Goal: Task Accomplishment & Management: Complete application form

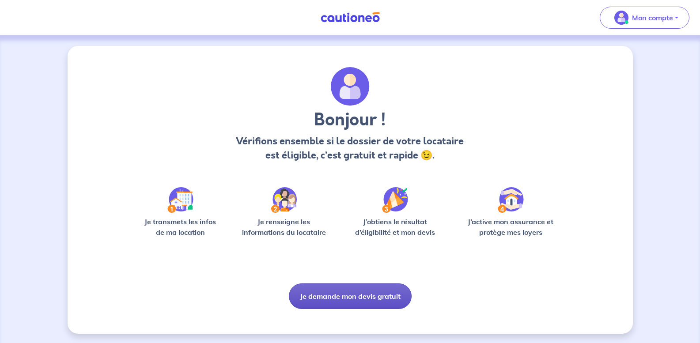
click at [321, 296] on button "Je demande mon devis gratuit" at bounding box center [350, 296] width 123 height 26
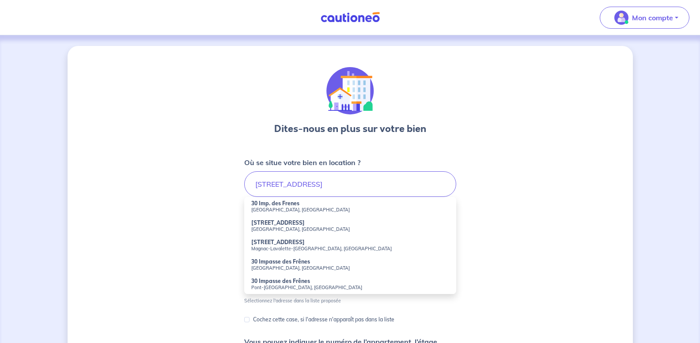
click at [263, 283] on strong "30 Impasse des Frênes" at bounding box center [280, 281] width 59 height 7
type input "30 Impasse des Frênes, [GEOGRAPHIC_DATA], [GEOGRAPHIC_DATA]"
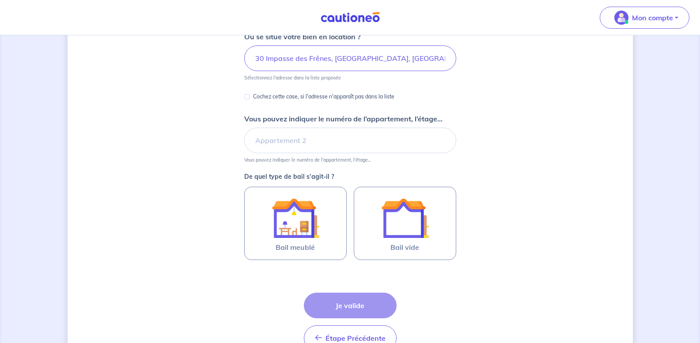
scroll to position [130, 0]
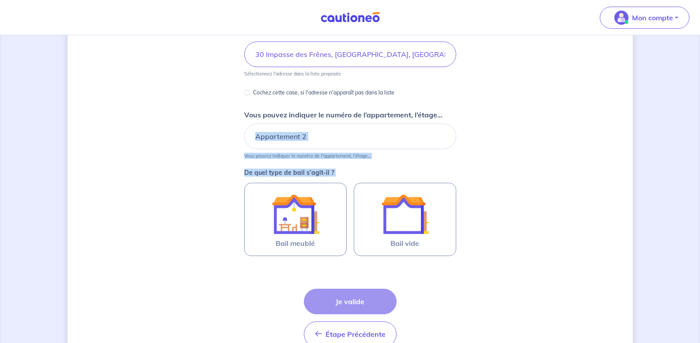
drag, startPoint x: 692, startPoint y: 149, endPoint x: 685, endPoint y: 190, distance: 41.7
click at [685, 190] on div "Dites-nous en plus sur votre bien Où se situe votre bien en location ? 30 Impas…" at bounding box center [350, 148] width 700 height 484
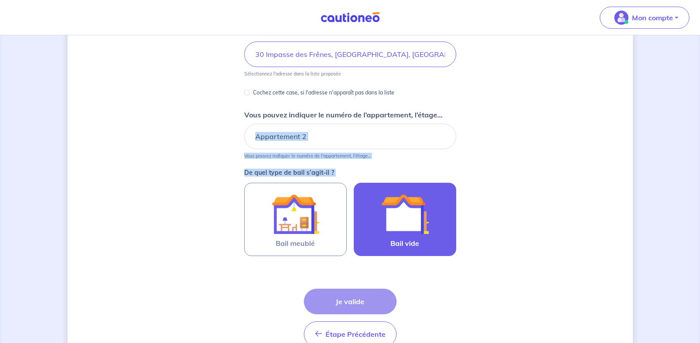
click at [402, 221] on img at bounding box center [405, 214] width 48 height 48
click at [0, 0] on input "Bail vide" at bounding box center [0, 0] width 0 height 0
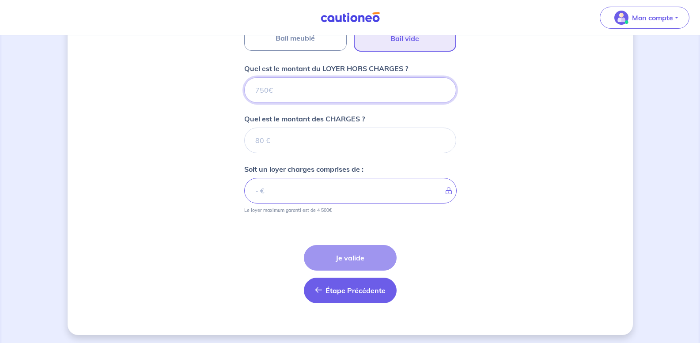
scroll to position [338, 0]
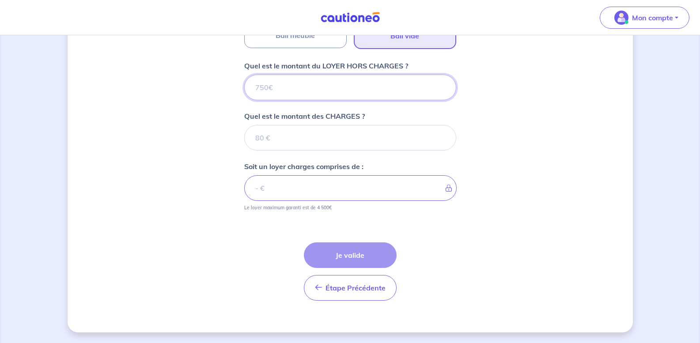
click at [331, 86] on input "Quel est le montant du LOYER HORS CHARGES ?" at bounding box center [350, 88] width 212 height 26
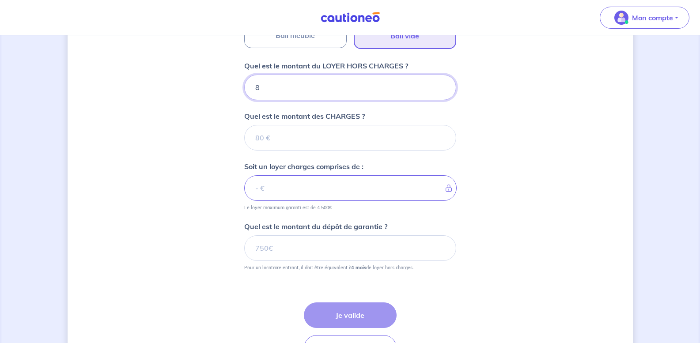
type input "87"
type input "870"
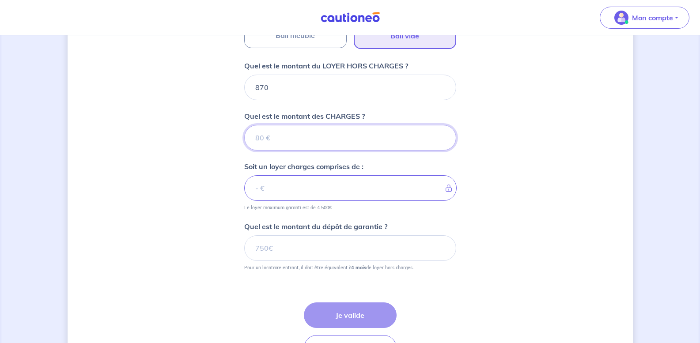
click at [284, 139] on input "Quel est le montant des CHARGES ?" at bounding box center [350, 138] width 212 height 26
type input "30"
type input "900"
type input "30"
click at [310, 252] on input "Quel est le montant du dépôt de garantie ?" at bounding box center [350, 248] width 212 height 26
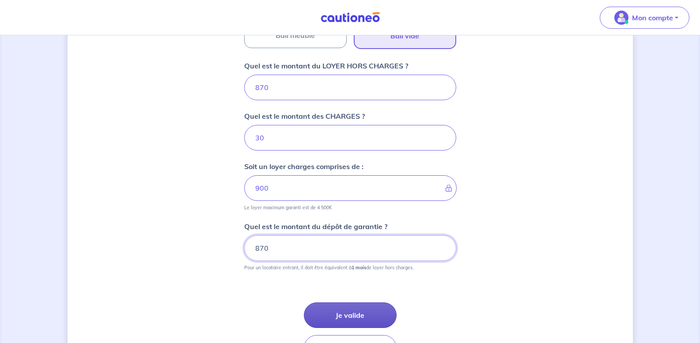
type input "870"
click at [348, 315] on button "Je valide" at bounding box center [350, 315] width 93 height 26
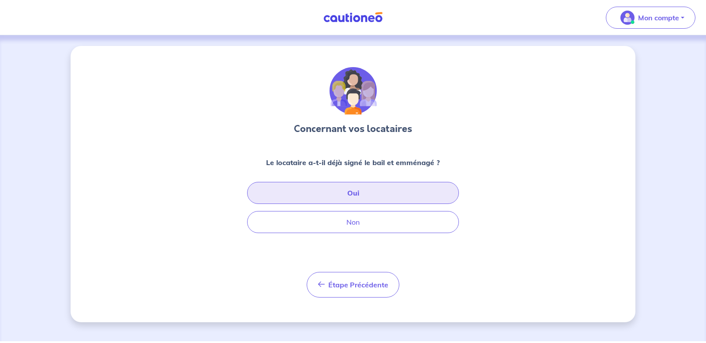
click at [376, 196] on button "Oui" at bounding box center [353, 193] width 212 height 22
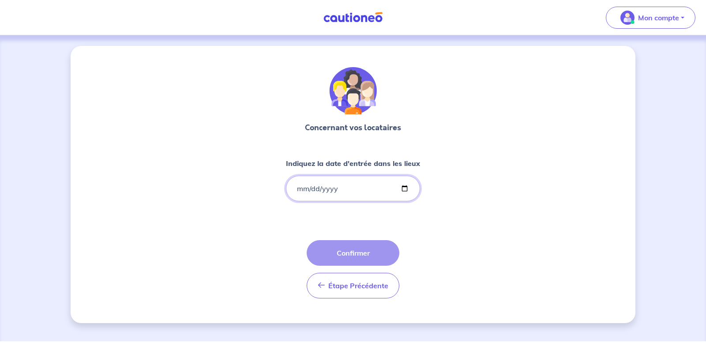
click at [403, 188] on input "Indiquez la date d'entrée dans les lieux" at bounding box center [353, 189] width 134 height 26
type input "[DATE]"
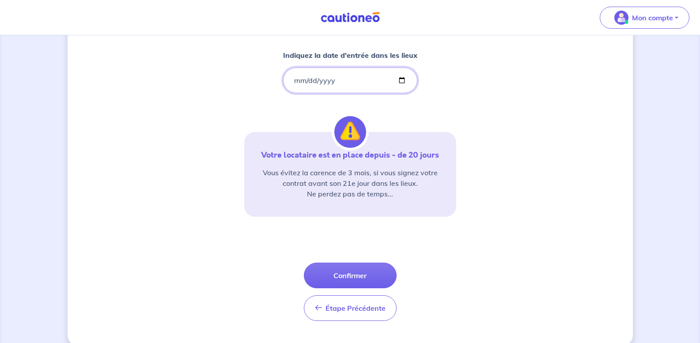
scroll to position [111, 0]
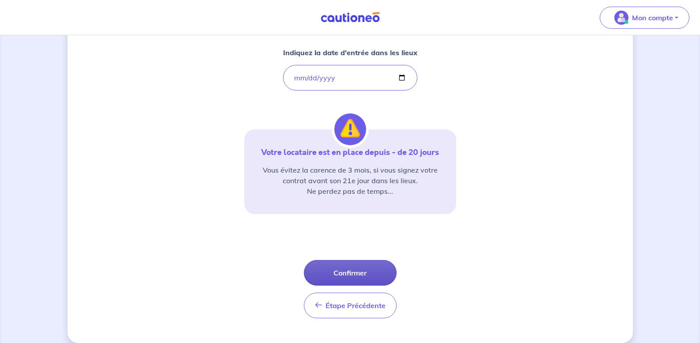
click at [354, 275] on button "Confirmer" at bounding box center [350, 273] width 93 height 26
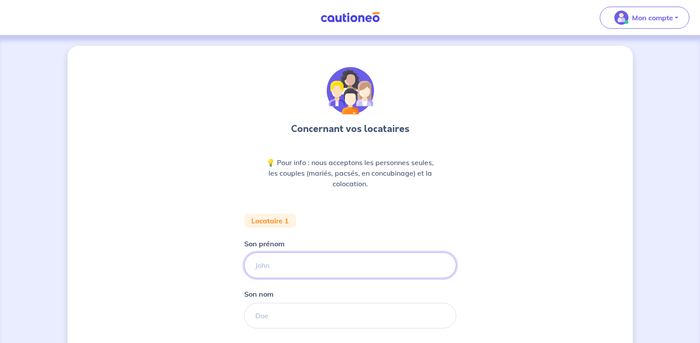
click at [334, 268] on input "Son prénom" at bounding box center [350, 265] width 212 height 26
type input "[PERSON_NAME]"
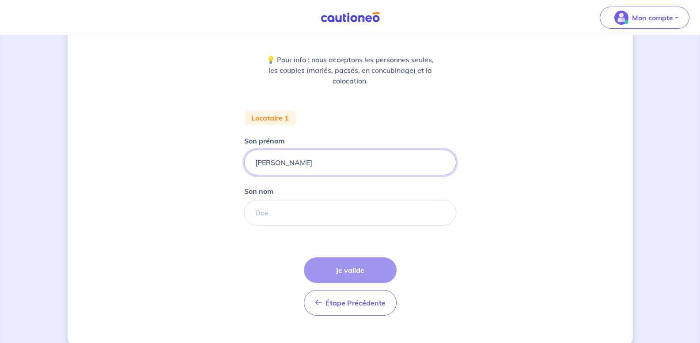
scroll to position [115, 0]
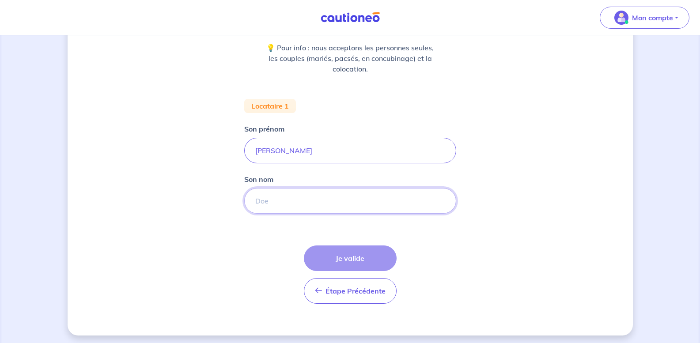
click at [323, 202] on input "Son nom" at bounding box center [350, 201] width 212 height 26
type input "DUPARC"
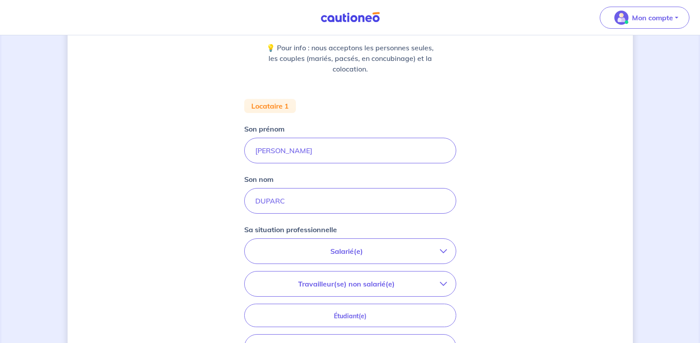
click at [339, 254] on p "Salarié(e)" at bounding box center [346, 251] width 186 height 11
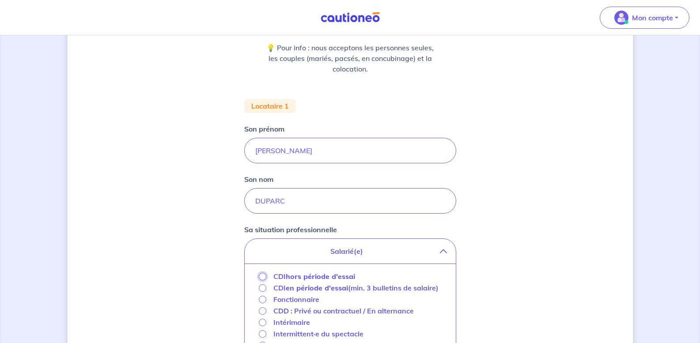
click at [260, 278] on input "CDI hors période d'essai" at bounding box center [263, 277] width 8 height 8
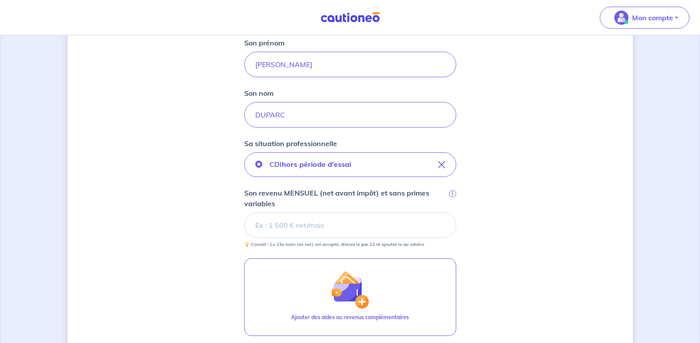
scroll to position [224, 0]
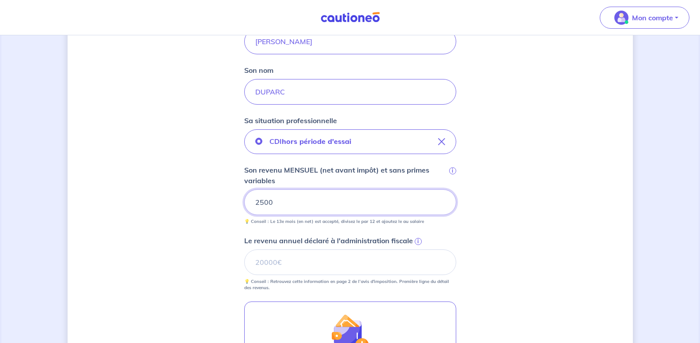
click at [263, 201] on input "2500" at bounding box center [350, 202] width 212 height 26
click at [286, 261] on input "Le revenu annuel déclaré à l'administration fiscale i" at bounding box center [350, 262] width 212 height 26
click at [418, 242] on span "i" at bounding box center [417, 241] width 7 height 7
click at [418, 249] on input "Le revenu annuel déclaré à l'administration fiscale i" at bounding box center [350, 262] width 212 height 26
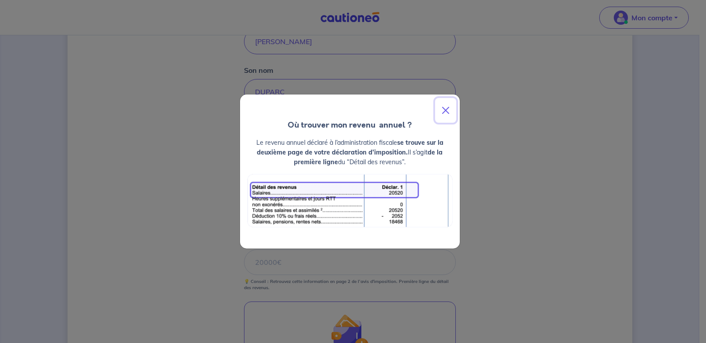
click at [447, 110] on button "Close" at bounding box center [445, 110] width 21 height 25
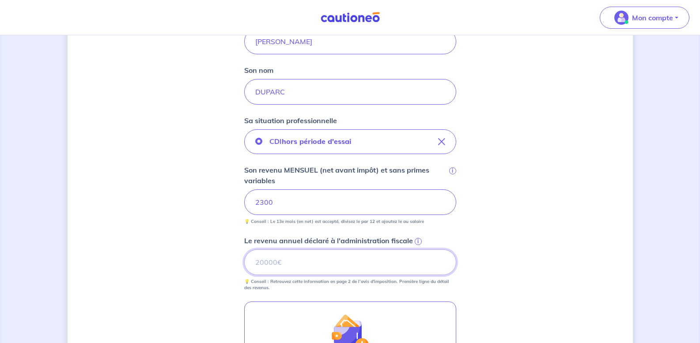
click at [301, 267] on input "Le revenu annuel déclaré à l'administration fiscale i" at bounding box center [350, 262] width 212 height 26
type input "21960.97"
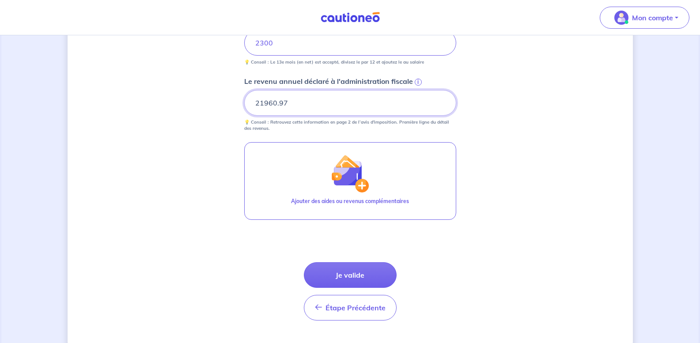
scroll to position [403, 0]
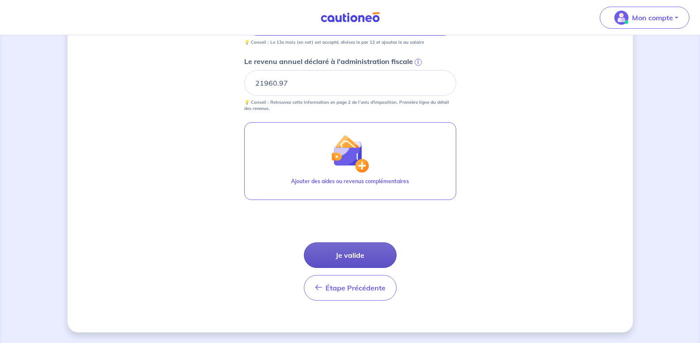
click at [365, 260] on button "Je valide" at bounding box center [350, 255] width 93 height 26
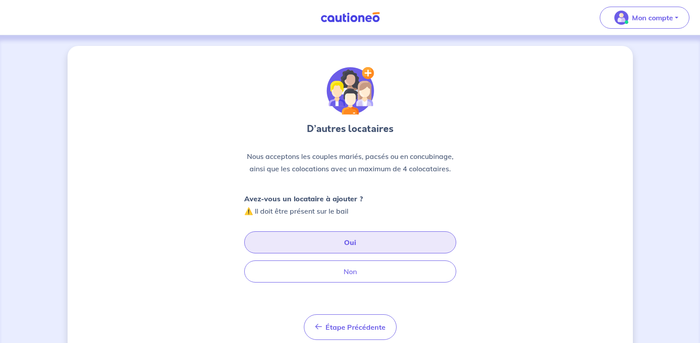
click at [360, 246] on button "Oui" at bounding box center [350, 242] width 212 height 22
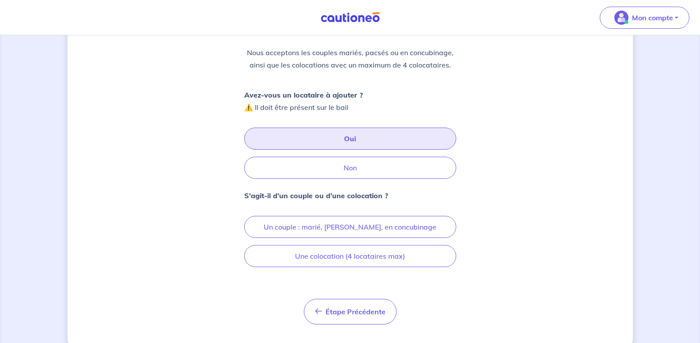
scroll to position [121, 0]
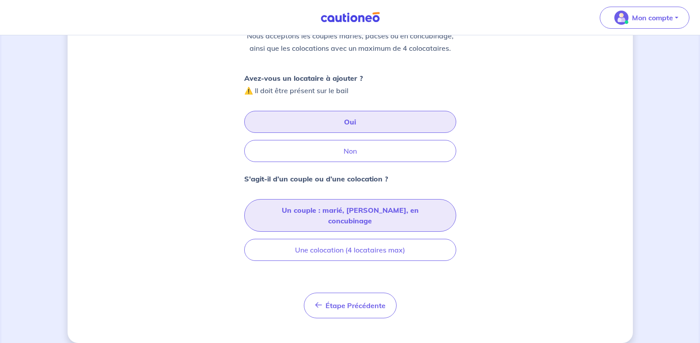
click at [388, 212] on button "Un couple : marié, [PERSON_NAME], en concubinage" at bounding box center [350, 215] width 212 height 33
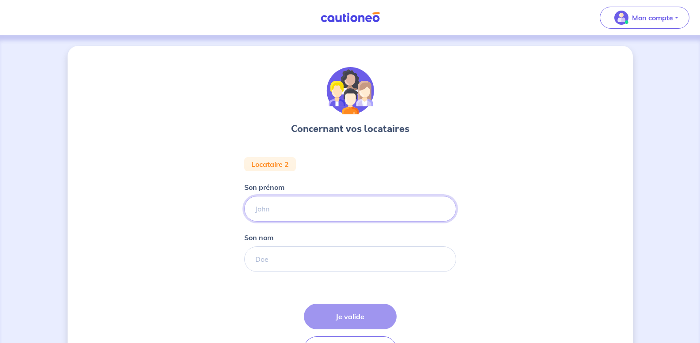
click at [345, 217] on input "Son prénom" at bounding box center [350, 209] width 212 height 26
type input "[PERSON_NAME]"
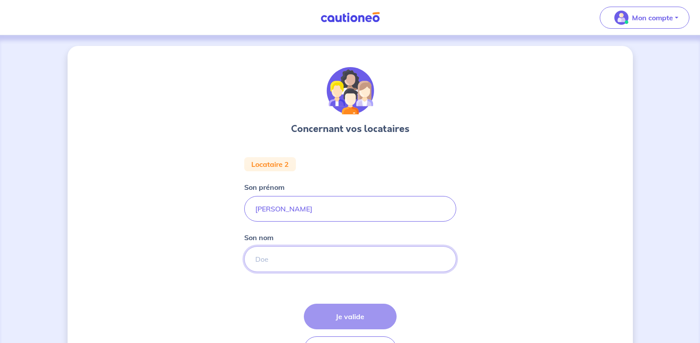
click at [308, 259] on input "Son nom" at bounding box center [350, 259] width 212 height 26
type input "SPAGNOL"
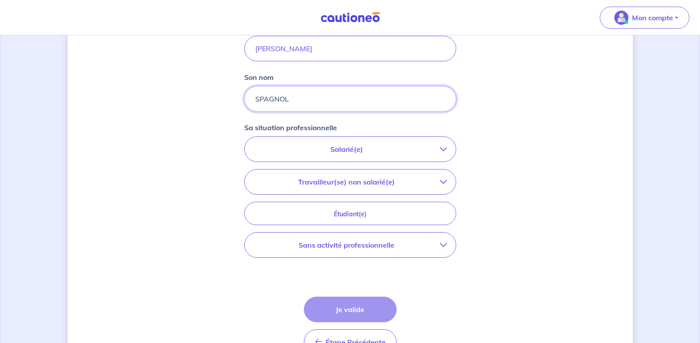
scroll to position [166, 0]
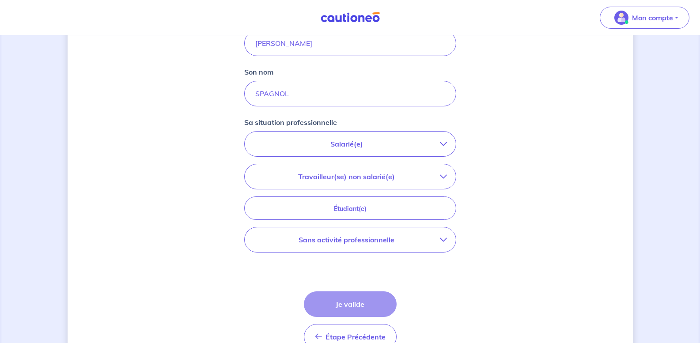
click at [366, 140] on p "Salarié(e)" at bounding box center [346, 144] width 186 height 11
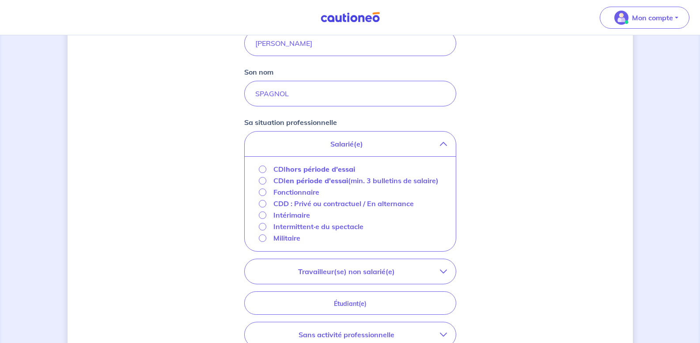
click at [317, 171] on strong "hors période d'essai" at bounding box center [320, 169] width 69 height 9
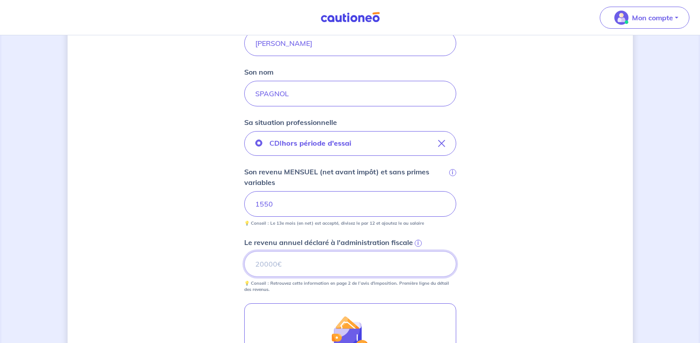
drag, startPoint x: 324, startPoint y: 261, endPoint x: 301, endPoint y: 267, distance: 23.7
click at [301, 267] on input "Le revenu annuel déclaré à l'administration fiscale i" at bounding box center [350, 264] width 212 height 26
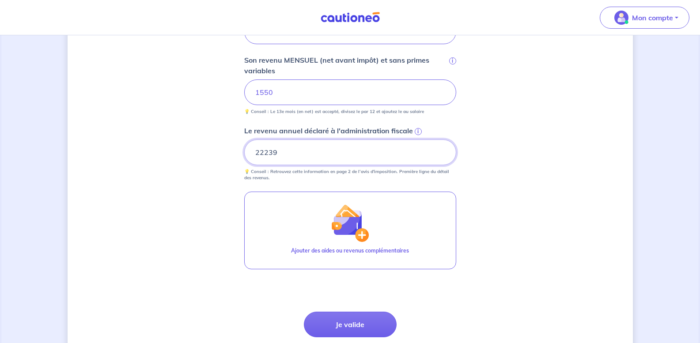
scroll to position [347, 0]
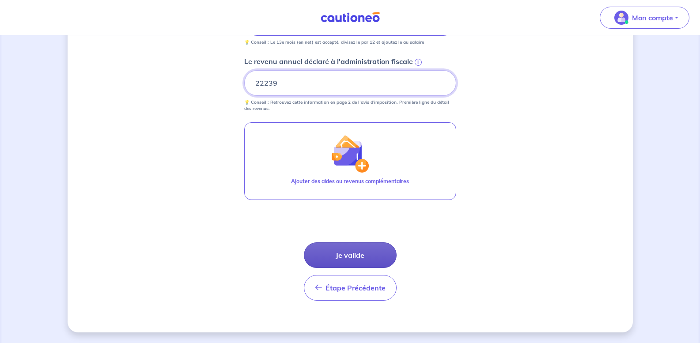
type input "22239"
click at [350, 251] on button "Je valide" at bounding box center [350, 255] width 93 height 26
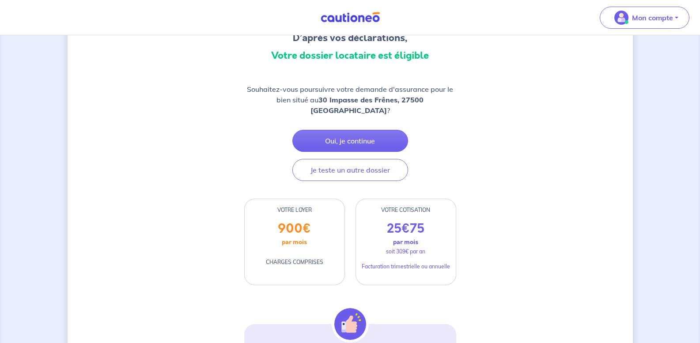
scroll to position [86, 0]
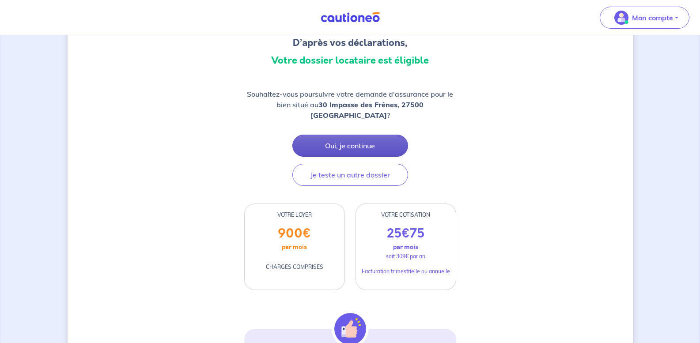
click at [341, 135] on button "Oui, je continue" at bounding box center [350, 146] width 116 height 22
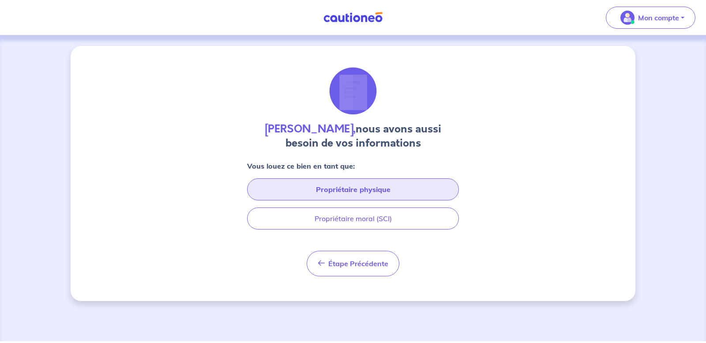
click at [342, 189] on button "Propriétaire physique" at bounding box center [353, 189] width 212 height 22
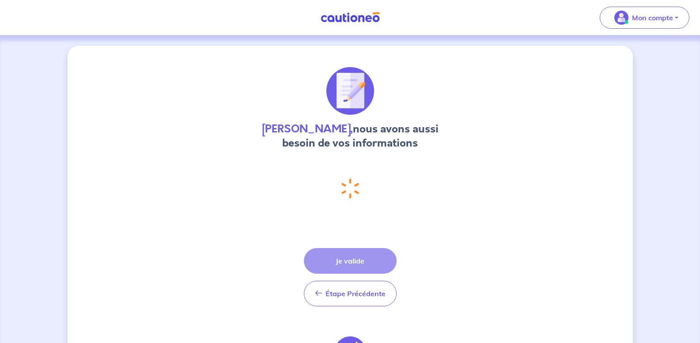
select select "FR"
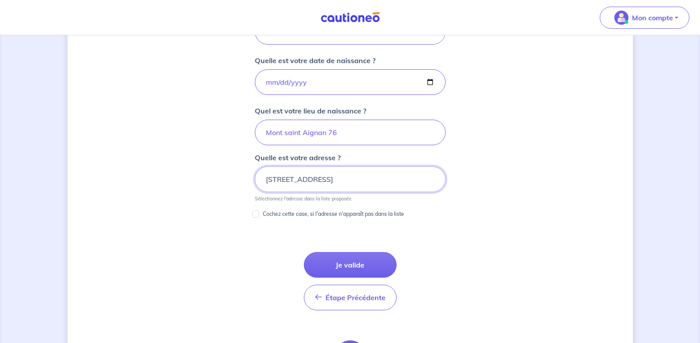
scroll to position [397, 0]
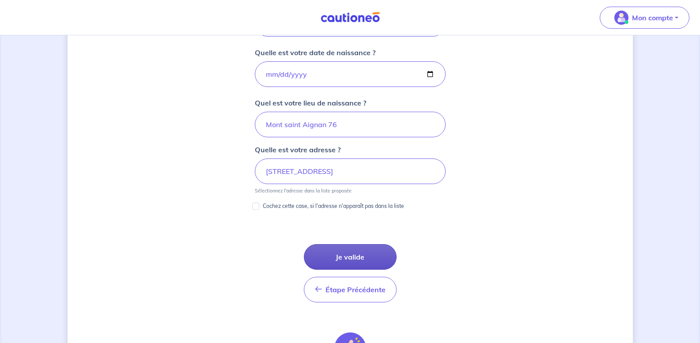
click at [343, 256] on button "Je valide" at bounding box center [350, 257] width 93 height 26
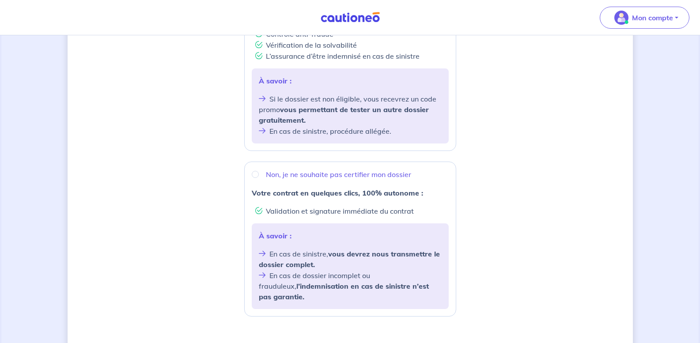
scroll to position [243, 0]
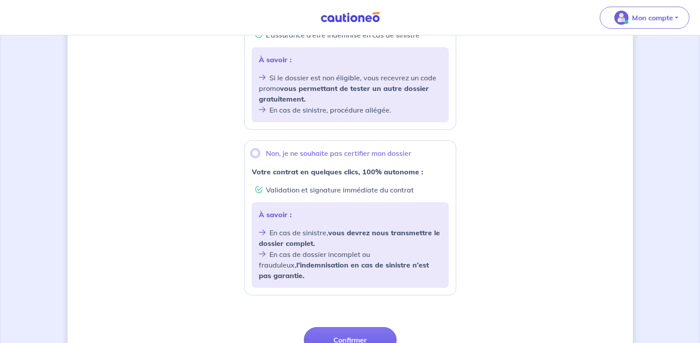
click at [255, 152] on input "Non, je ne souhaite pas certifier mon dossier" at bounding box center [255, 153] width 7 height 7
radio input "true"
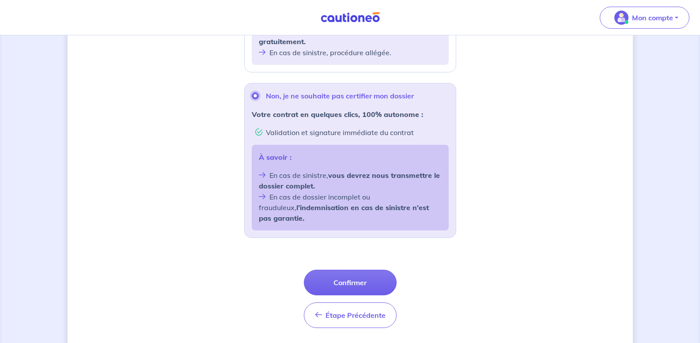
scroll to position [317, 0]
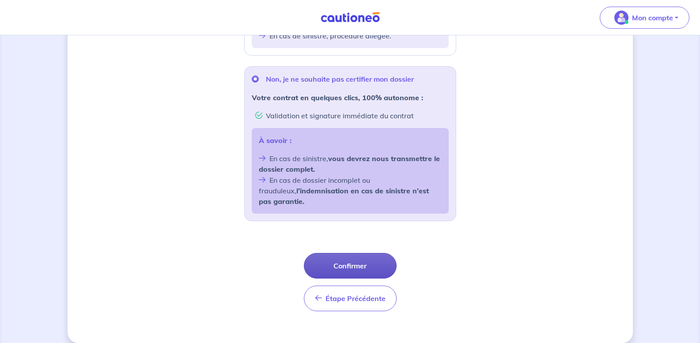
click at [347, 256] on button "Confirmer" at bounding box center [350, 266] width 93 height 26
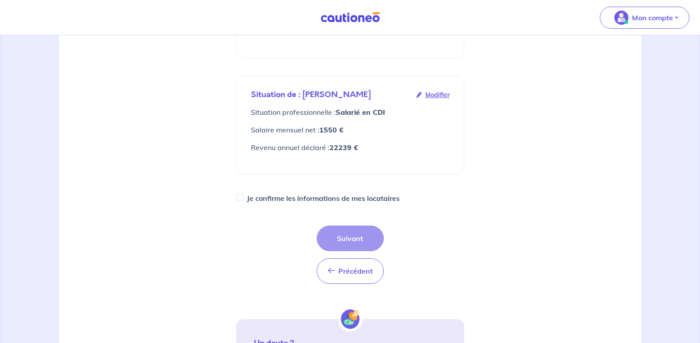
scroll to position [260, 0]
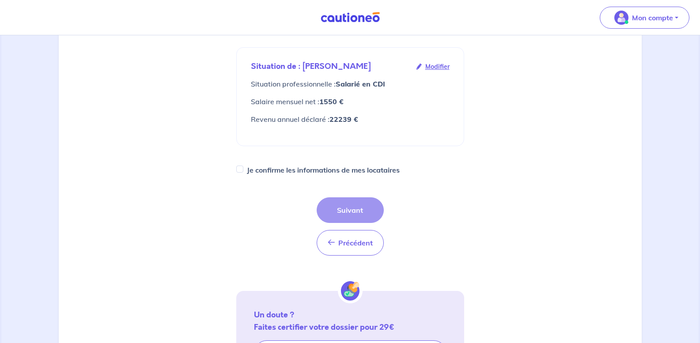
click at [345, 197] on div "Précédent Précédent Suivant" at bounding box center [349, 226] width 67 height 58
click at [237, 166] on input "Je confirme les informations de mes locataires" at bounding box center [239, 169] width 7 height 7
checkbox input "true"
click at [339, 197] on button "Suivant" at bounding box center [349, 210] width 67 height 26
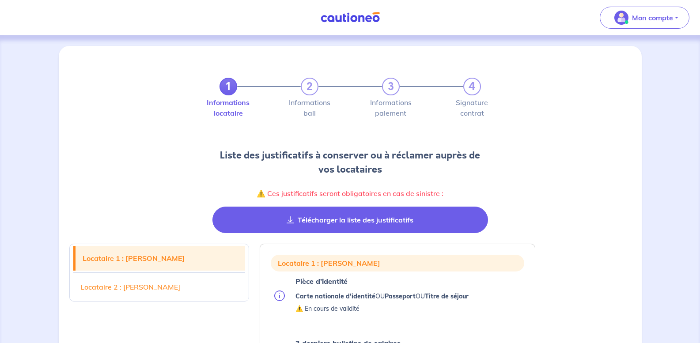
click at [291, 219] on icon "button" at bounding box center [290, 219] width 8 height 7
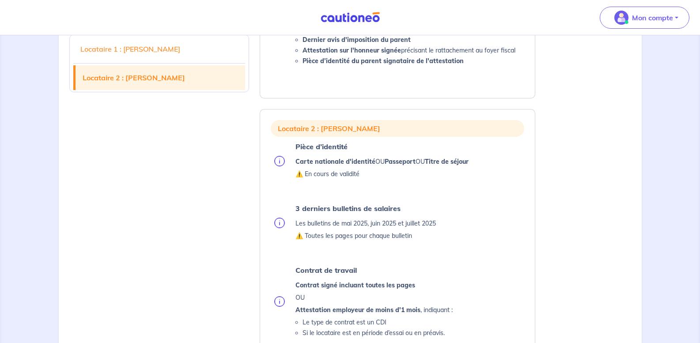
scroll to position [996, 0]
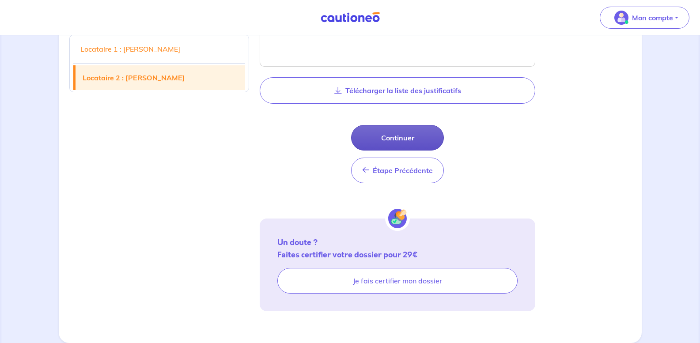
click at [407, 138] on button "Continuer" at bounding box center [397, 138] width 93 height 26
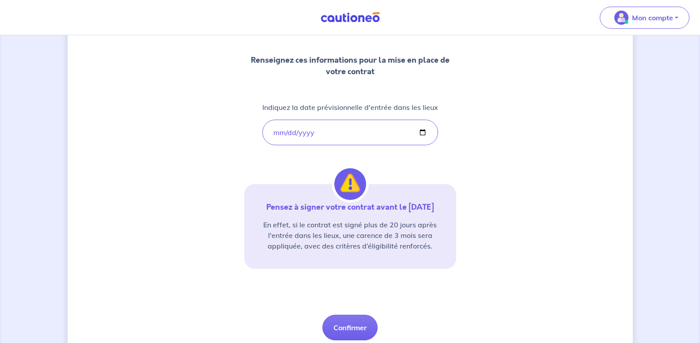
scroll to position [141, 0]
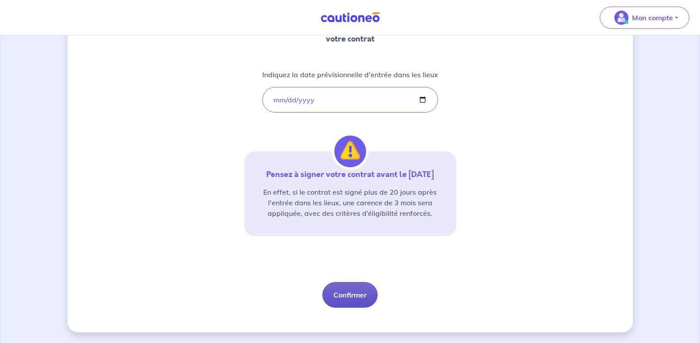
click at [355, 294] on button "Confirmer" at bounding box center [349, 295] width 55 height 26
select select "FR"
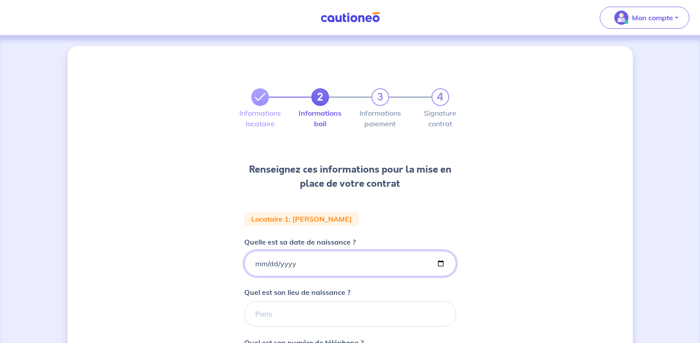
click at [440, 265] on input "Quelle est sa date de naissance ?" at bounding box center [350, 264] width 212 height 26
type input "[DATE]"
click at [298, 312] on input "Quel est son lieu de naissance ?" at bounding box center [350, 314] width 212 height 26
type input "m"
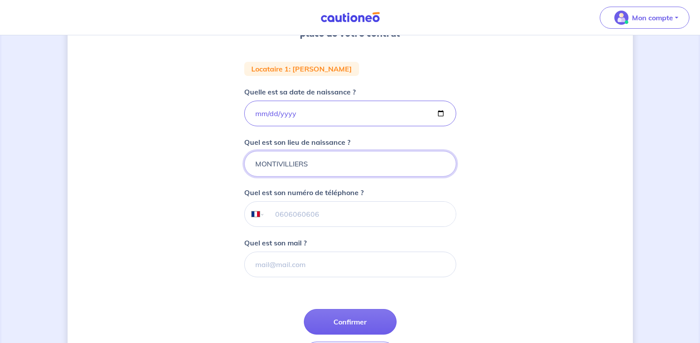
scroll to position [154, 0]
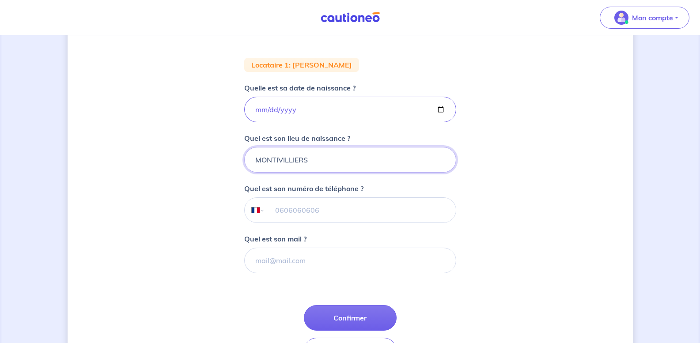
type input "MONTIVILLIERS"
click at [372, 207] on input "tel" at bounding box center [359, 210] width 191 height 25
type input "06 33 84 24 73"
click at [319, 260] on input "Quel est son mail ?" at bounding box center [350, 261] width 212 height 26
type input "K"
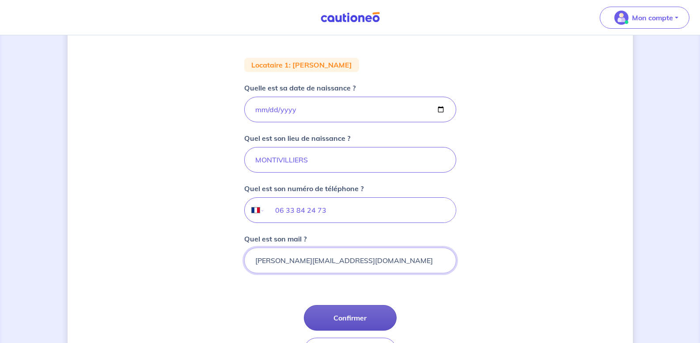
type input "[PERSON_NAME][EMAIL_ADDRESS][DOMAIN_NAME]"
click at [335, 316] on button "Confirmer" at bounding box center [350, 318] width 93 height 26
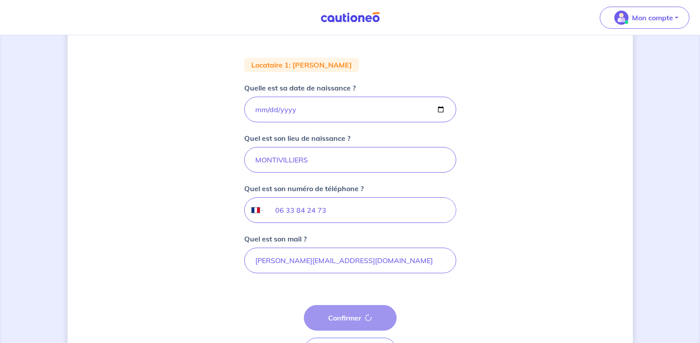
select select "FR"
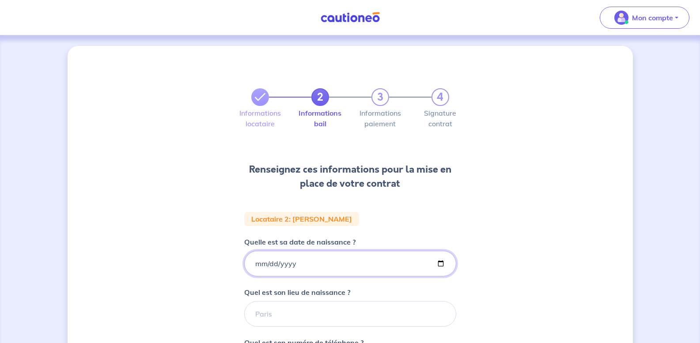
click at [256, 261] on input "Quelle est sa date de naissance ?" at bounding box center [350, 264] width 212 height 26
type input "[DATE]"
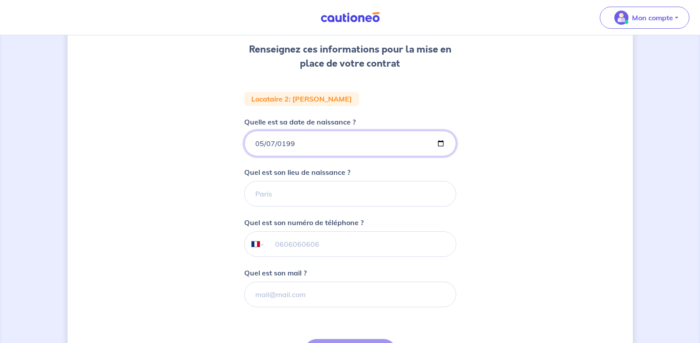
scroll to position [123, 0]
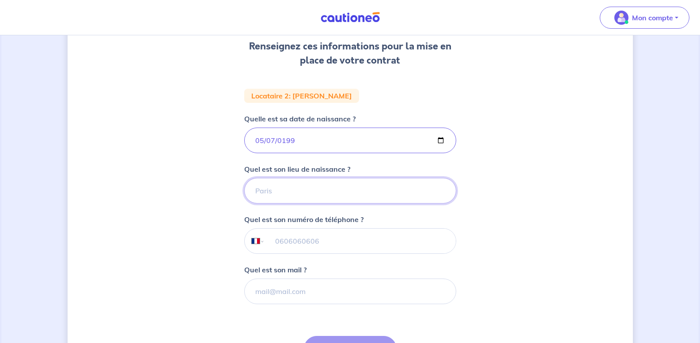
click at [298, 191] on input "Quel est son lieu de naissance ?" at bounding box center [350, 191] width 212 height 26
type input "l"
type input "[GEOGRAPHIC_DATA]"
click at [292, 293] on input "Quel est son mail ?" at bounding box center [350, 292] width 212 height 26
type input "M"
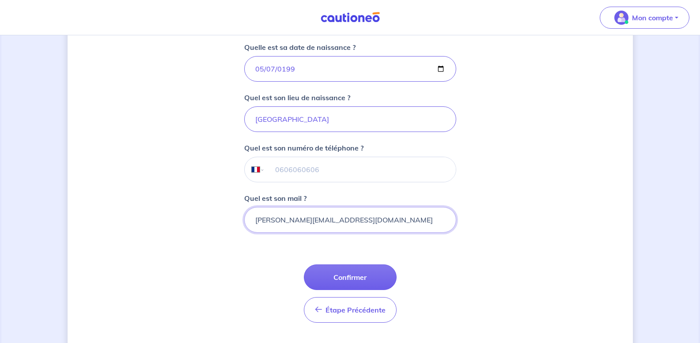
scroll to position [217, 0]
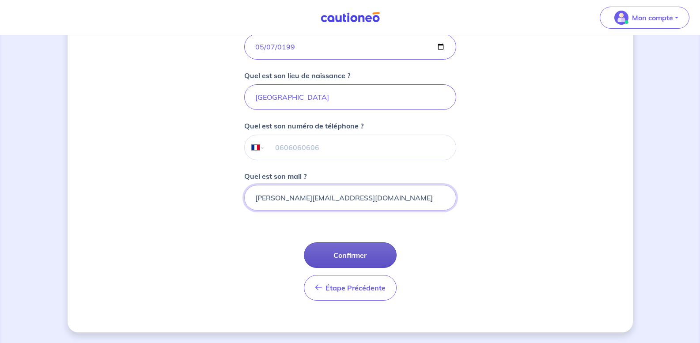
type input "[PERSON_NAME][EMAIL_ADDRESS][DOMAIN_NAME]"
click at [338, 259] on button "Confirmer" at bounding box center [350, 255] width 93 height 26
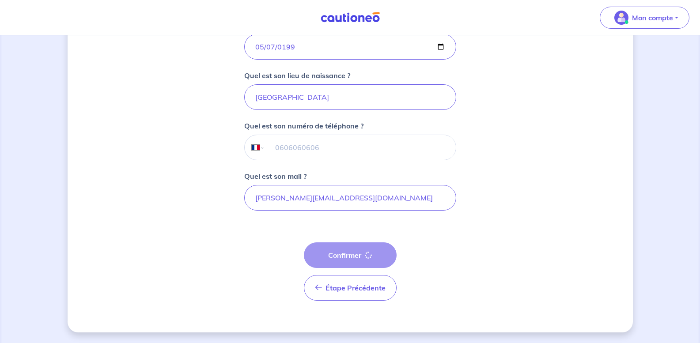
click at [334, 148] on input "tel" at bounding box center [359, 147] width 191 height 25
type input "06 65 46 57 45"
click at [357, 255] on button "Confirmer" at bounding box center [350, 255] width 93 height 26
click at [333, 255] on button "Confirmer" at bounding box center [350, 255] width 93 height 26
click at [365, 259] on button "Confirmer" at bounding box center [350, 255] width 93 height 26
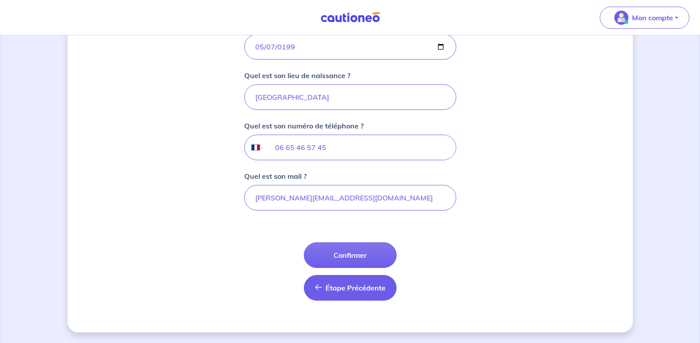
click at [370, 286] on span "Étape Précédente" at bounding box center [355, 287] width 60 height 9
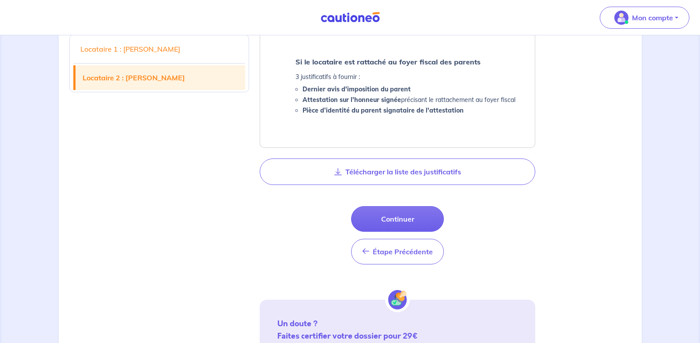
scroll to position [924, 0]
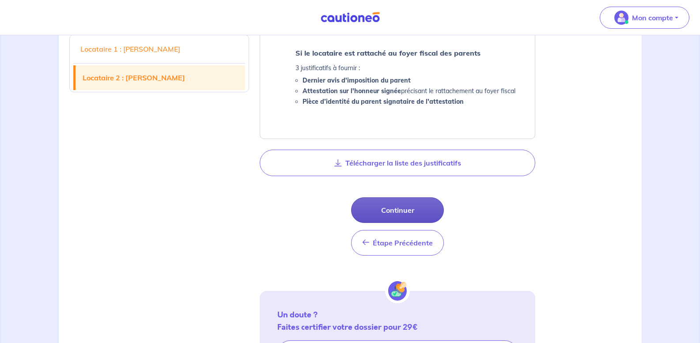
click at [390, 211] on button "Continuer" at bounding box center [397, 210] width 93 height 26
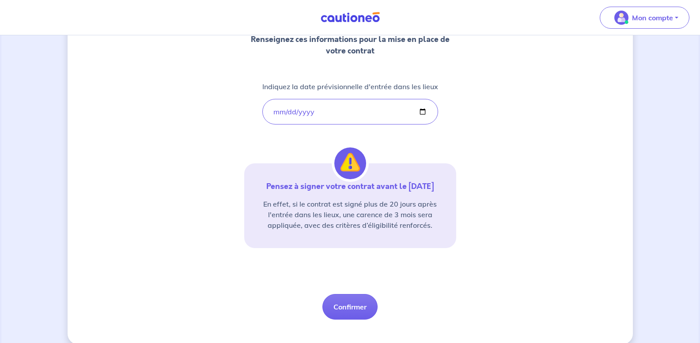
scroll to position [141, 0]
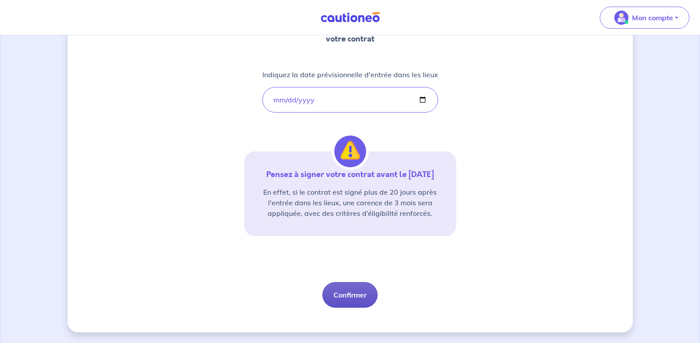
click at [344, 298] on button "Confirmer" at bounding box center [349, 295] width 55 height 26
select select "FR"
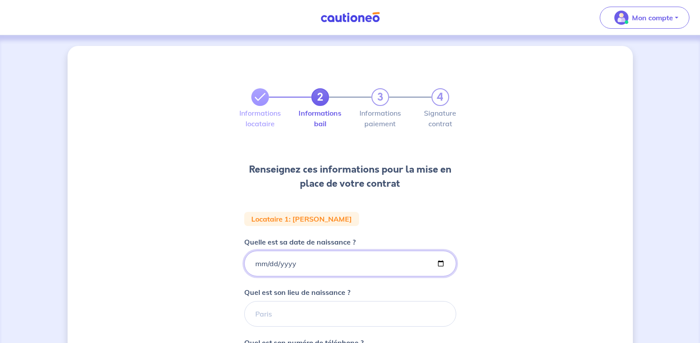
click at [323, 267] on input "Quelle est sa date de naissance ?" at bounding box center [350, 264] width 212 height 26
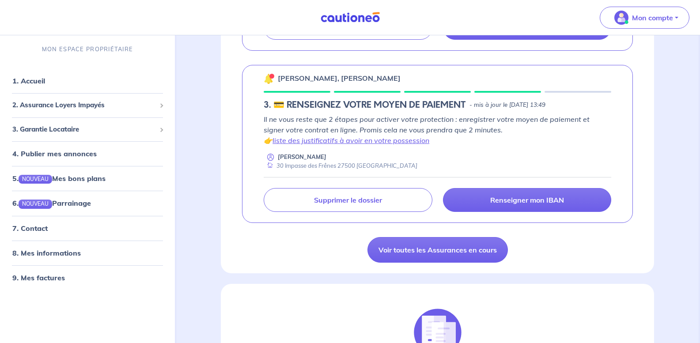
scroll to position [307, 0]
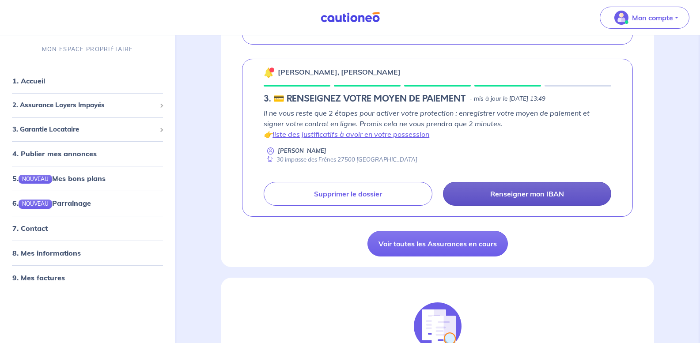
click at [527, 193] on p "Renseigner mon IBAN" at bounding box center [527, 193] width 74 height 9
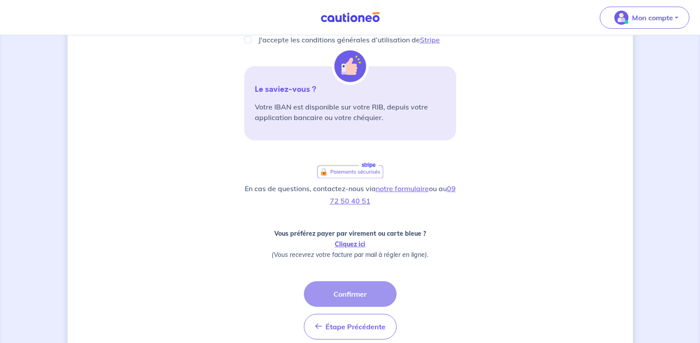
scroll to position [178, 0]
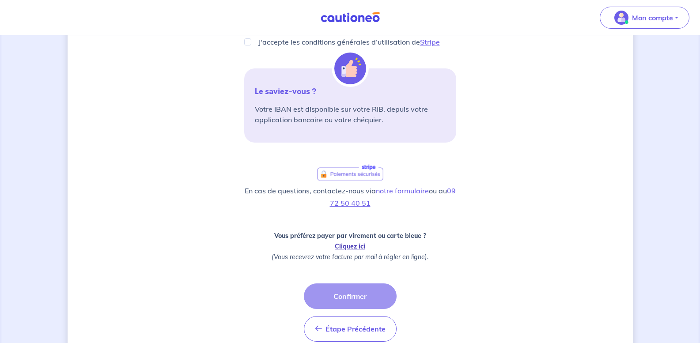
click at [352, 247] on link "Cliquez ici" at bounding box center [350, 246] width 30 height 8
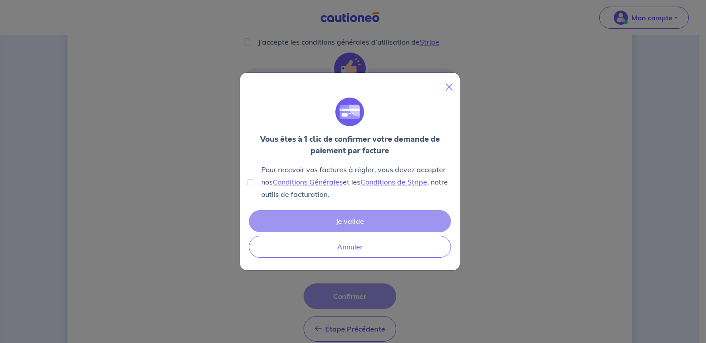
click at [359, 225] on div "Je valide Annuler" at bounding box center [350, 233] width 206 height 51
click at [344, 222] on div "Je valide Annuler" at bounding box center [350, 233] width 206 height 51
click at [448, 86] on button "Close" at bounding box center [449, 87] width 14 height 14
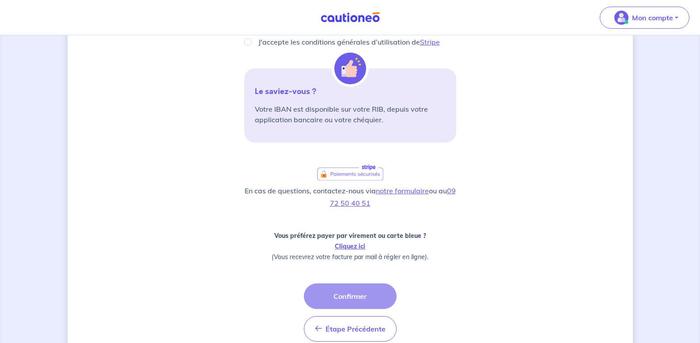
click at [343, 297] on div "Étape Précédente Précédent Confirmer Confirmer" at bounding box center [350, 312] width 93 height 58
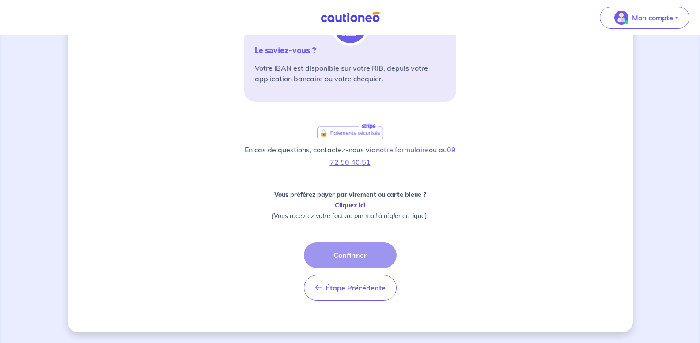
click at [355, 204] on link "Cliquez ici" at bounding box center [350, 205] width 30 height 8
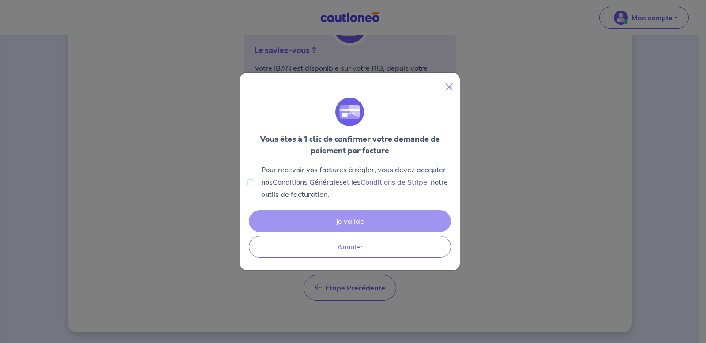
click at [314, 183] on link "Conditions Générales" at bounding box center [308, 181] width 70 height 9
click at [249, 184] on input "Pour recevoir vos factures à régler, vous devez accepter nos Conditions Général…" at bounding box center [250, 182] width 7 height 7
checkbox input "true"
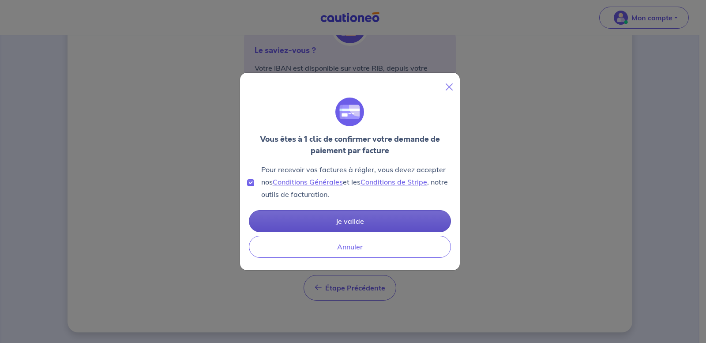
click at [321, 220] on button "Je valide" at bounding box center [350, 221] width 202 height 22
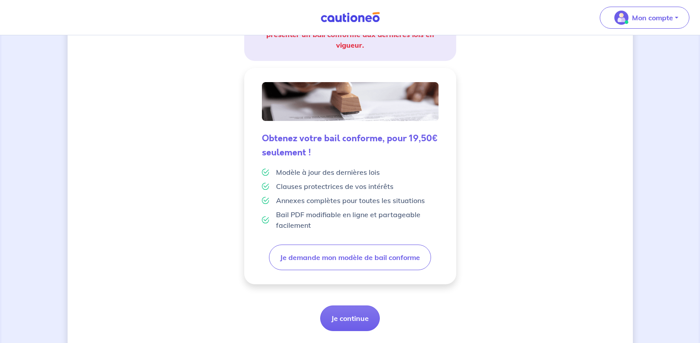
scroll to position [213, 0]
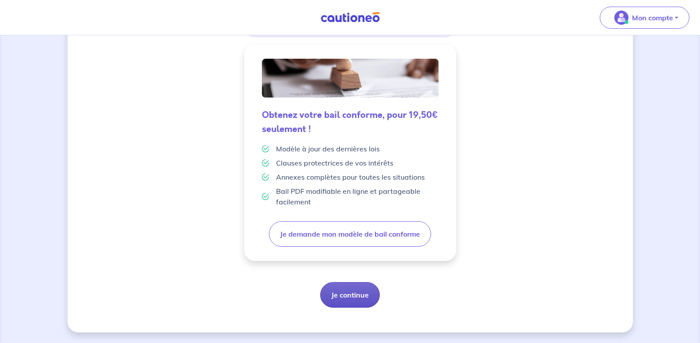
click at [359, 297] on button "Je continue" at bounding box center [350, 295] width 60 height 26
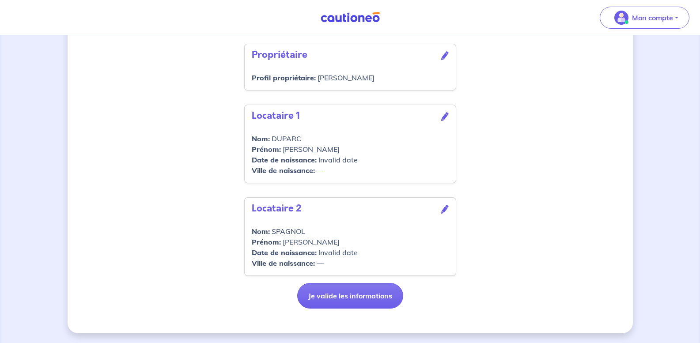
scroll to position [361, 0]
click at [370, 296] on button "Je valide les informations" at bounding box center [350, 295] width 106 height 26
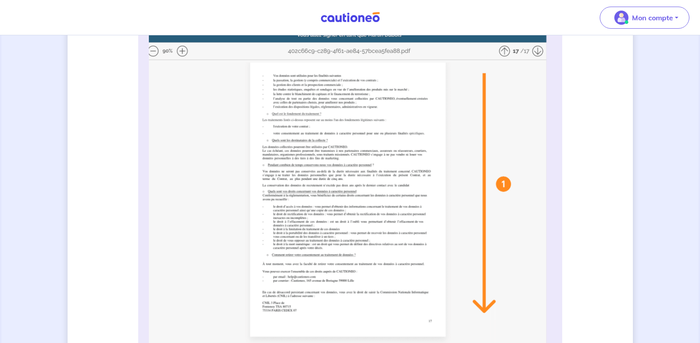
scroll to position [227, 0]
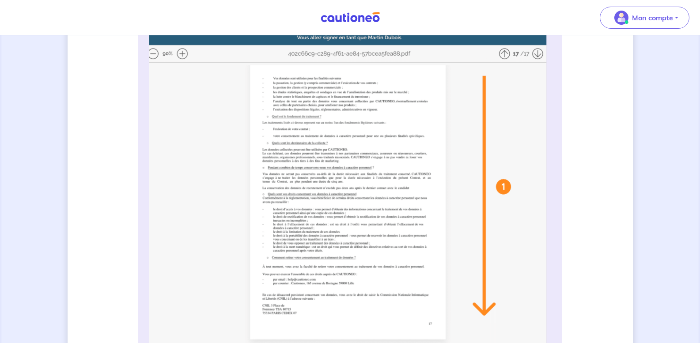
click at [181, 56] on img at bounding box center [350, 206] width 403 height 350
click at [182, 51] on img at bounding box center [350, 206] width 403 height 350
click at [309, 94] on img at bounding box center [350, 206] width 403 height 350
click at [537, 56] on img at bounding box center [350, 206] width 403 height 350
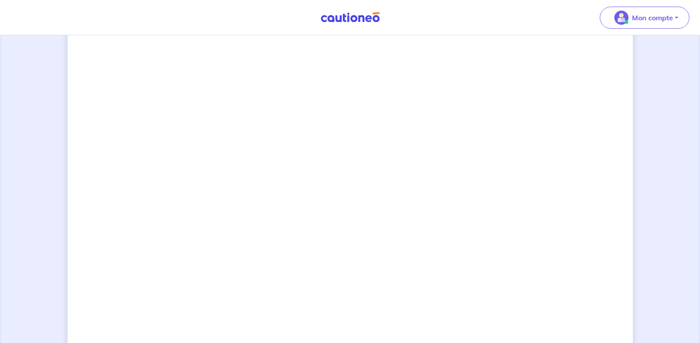
scroll to position [762, 0]
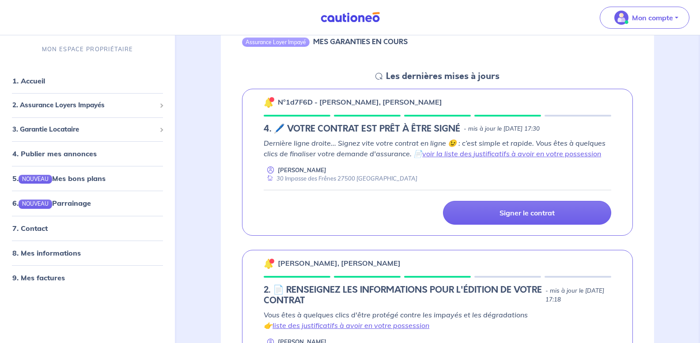
scroll to position [104, 0]
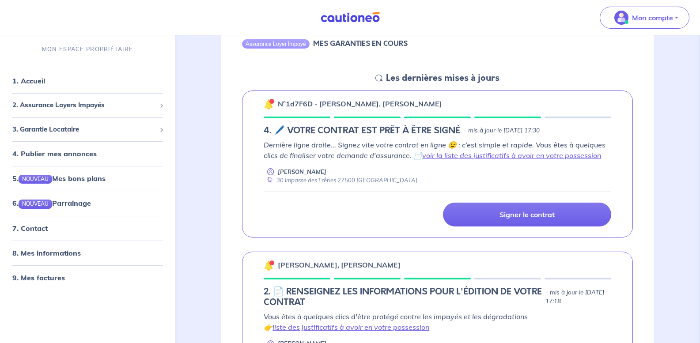
click at [269, 101] on img at bounding box center [269, 104] width 11 height 11
click at [271, 102] on div at bounding box center [272, 101] width 3 height 3
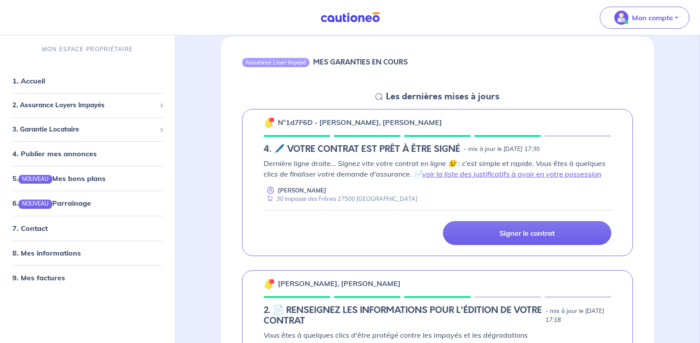
scroll to position [83, 0]
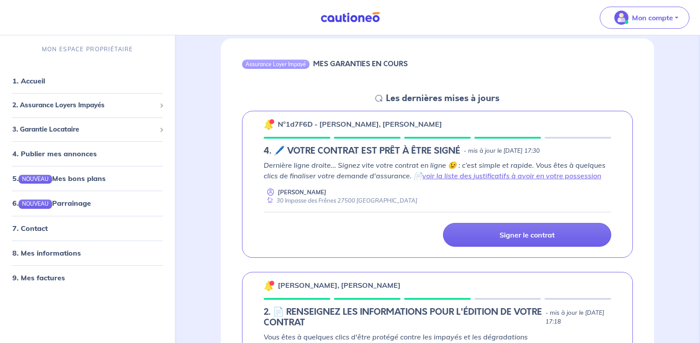
click at [273, 123] on div at bounding box center [272, 122] width 3 height 3
click at [270, 122] on div at bounding box center [269, 123] width 11 height 11
click at [270, 122] on img at bounding box center [269, 124] width 11 height 11
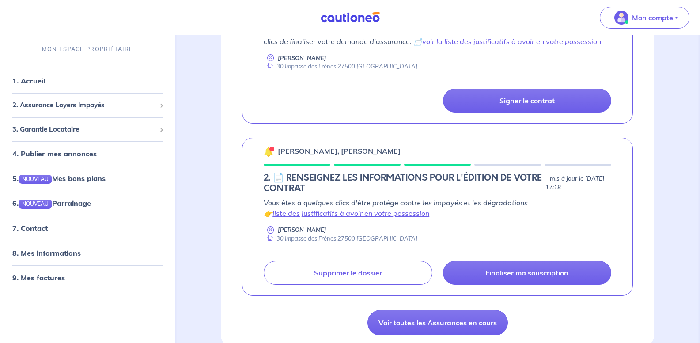
scroll to position [219, 0]
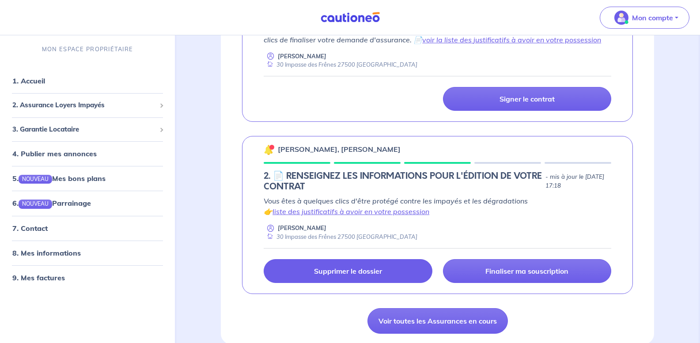
click at [377, 276] on link "Supprimer le dossier" at bounding box center [348, 271] width 168 height 24
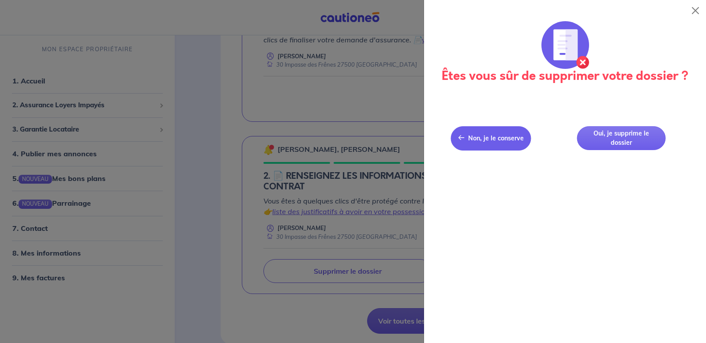
click at [504, 139] on span "Non, je le conserve" at bounding box center [496, 138] width 56 height 8
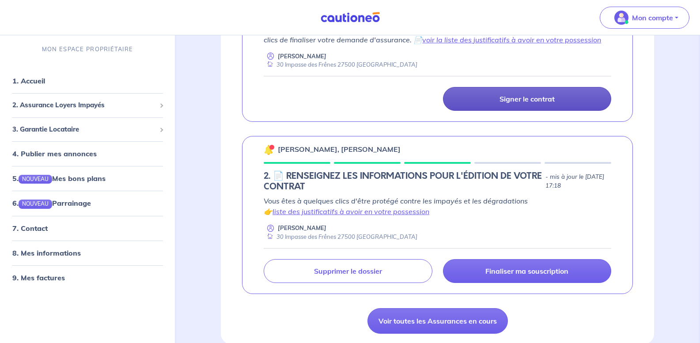
click at [512, 103] on link "Signer le contrat" at bounding box center [527, 99] width 168 height 24
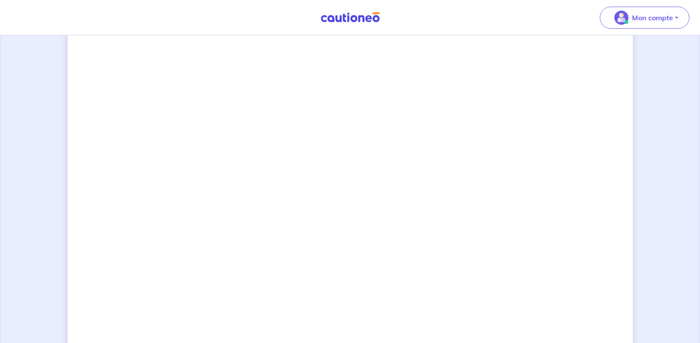
scroll to position [695, 0]
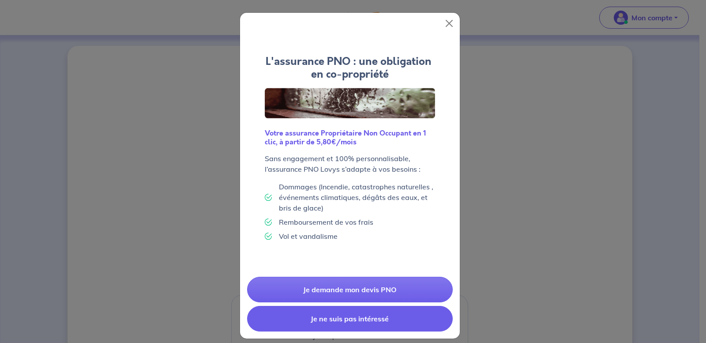
click at [337, 320] on button "Je ne suis pas intéressé" at bounding box center [350, 319] width 206 height 26
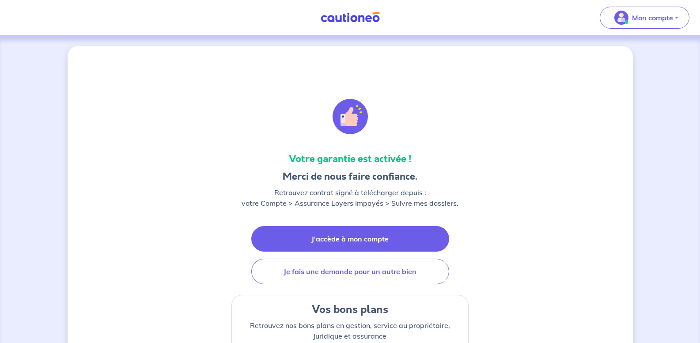
click at [371, 244] on link "J'accède à mon compte" at bounding box center [350, 239] width 198 height 26
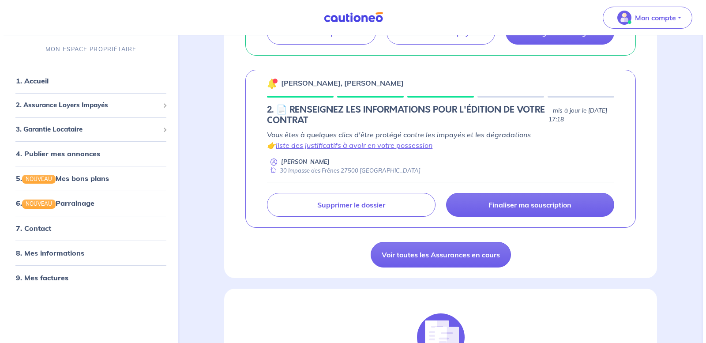
scroll to position [335, 0]
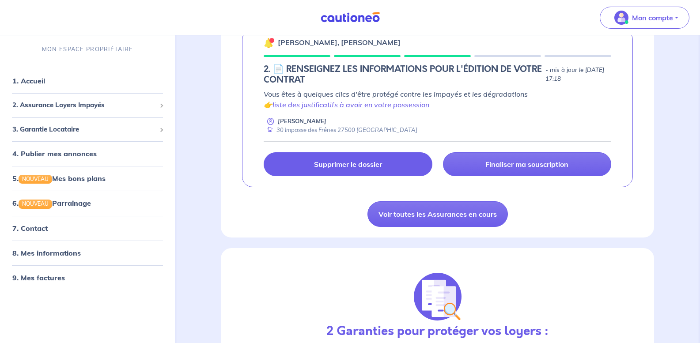
click at [378, 164] on p "Supprimer le dossier" at bounding box center [348, 164] width 68 height 9
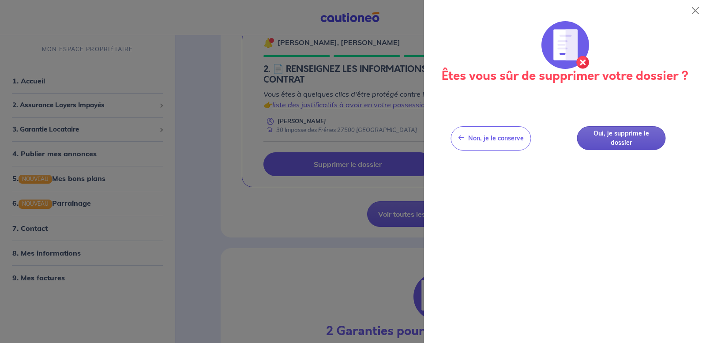
click at [606, 143] on button "Oui, je supprime le dossier" at bounding box center [621, 138] width 89 height 24
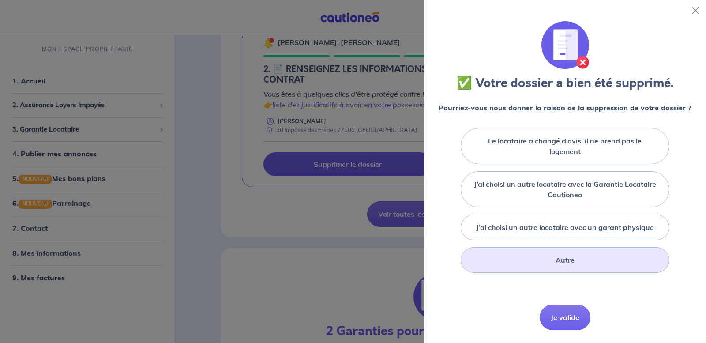
click at [558, 261] on label "Autre" at bounding box center [565, 260] width 19 height 11
click at [0, 0] on input "Autre" at bounding box center [0, 0] width 0 height 0
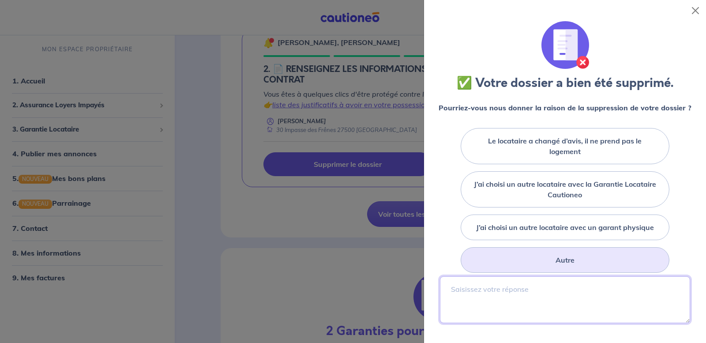
click at [533, 304] on textarea at bounding box center [565, 299] width 250 height 47
click at [470, 290] on textarea "dosssier en double" at bounding box center [565, 299] width 250 height 47
type textarea "dossier en double"
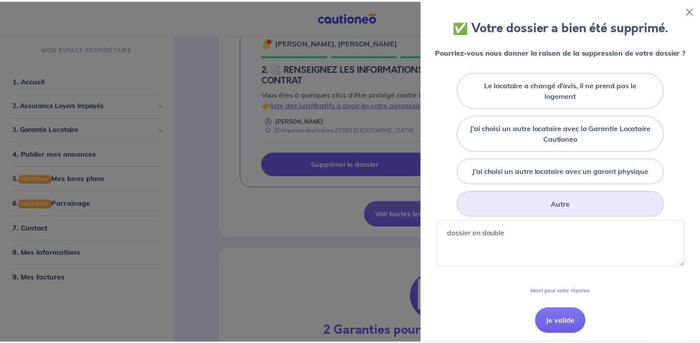
scroll to position [60, 0]
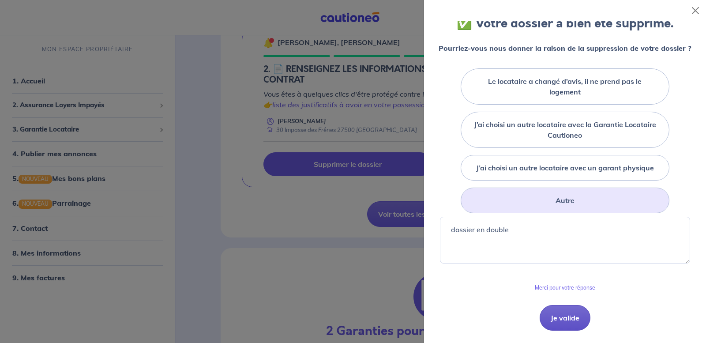
click at [562, 318] on button "Je valide" at bounding box center [565, 318] width 51 height 26
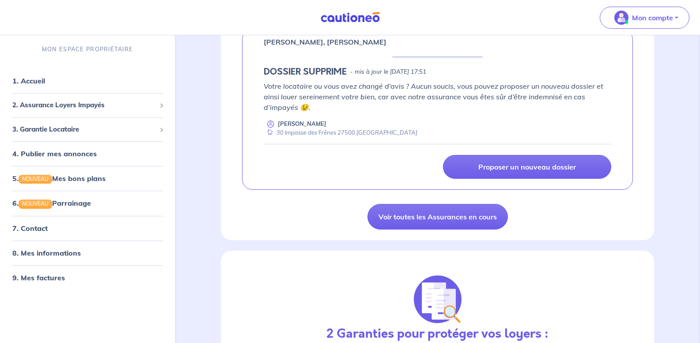
scroll to position [229, 0]
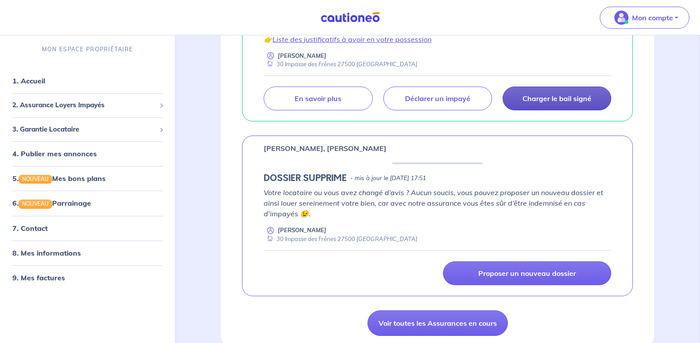
click at [585, 103] on p "Charger le bail signé" at bounding box center [556, 98] width 69 height 9
click at [548, 99] on p "Charger le bail signé" at bounding box center [556, 98] width 69 height 9
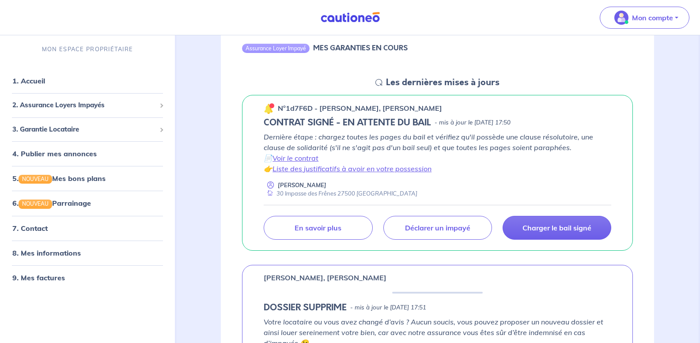
scroll to position [82, 0]
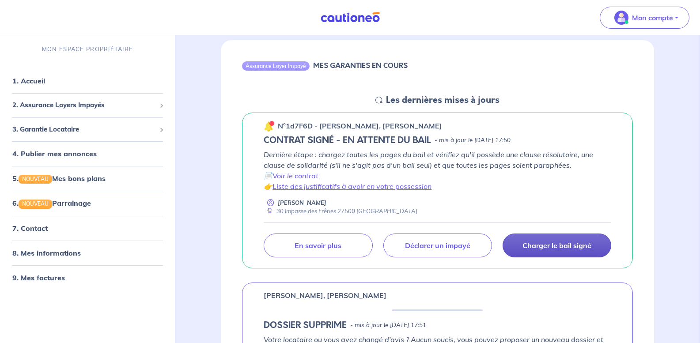
click at [554, 248] on p "Charger le bail signé" at bounding box center [556, 245] width 69 height 9
